Goal: Information Seeking & Learning: Learn about a topic

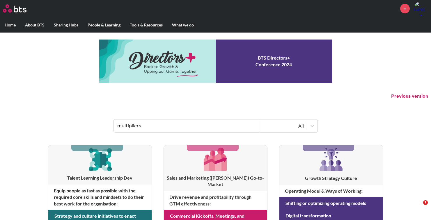
type input "multipliers"
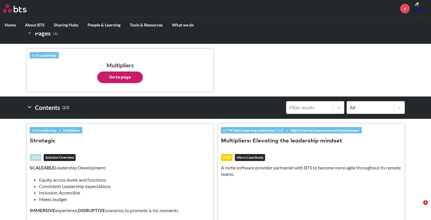
scroll to position [118, 0]
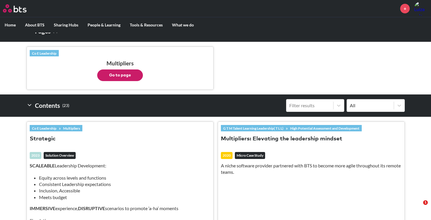
click at [127, 76] on button "Go to page" at bounding box center [120, 76] width 46 height 12
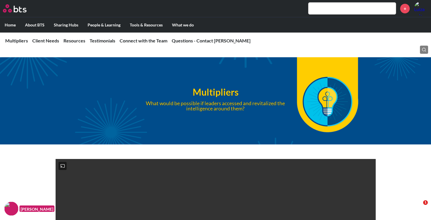
click at [226, 98] on h1 "Multipliers" at bounding box center [215, 92] width 198 height 13
click at [224, 92] on h1 "Multipliers" at bounding box center [215, 92] width 198 height 13
click at [226, 106] on p "What would be possible if leaders accessed and revitalized the intelligence aro…" at bounding box center [215, 106] width 159 height 10
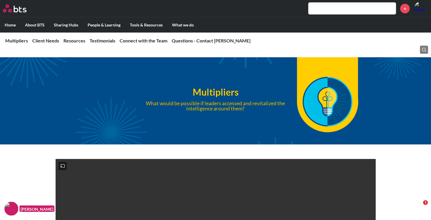
click at [226, 106] on p "What would be possible if leaders accessed and revitalized the intelligence aro…" at bounding box center [215, 106] width 159 height 10
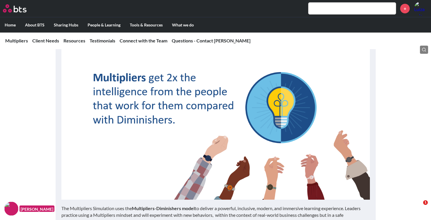
scroll to position [414, 0]
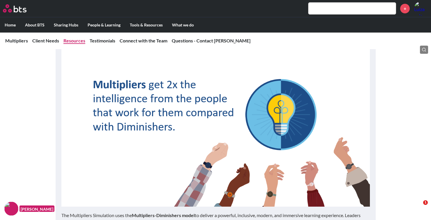
click at [80, 38] on link "Resources" at bounding box center [74, 41] width 22 height 6
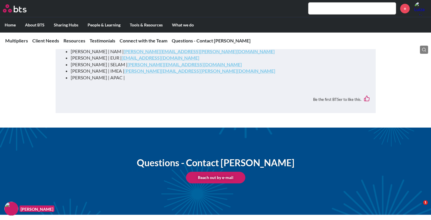
scroll to position [2281, 0]
